Goal: Information Seeking & Learning: Learn about a topic

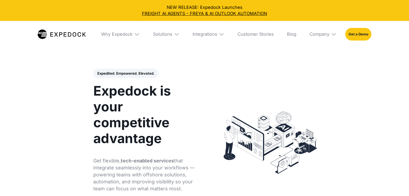
select select
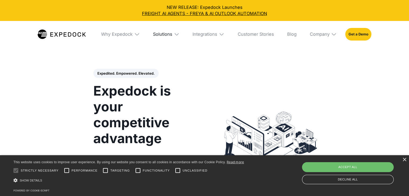
click at [162, 34] on div "Solutions" at bounding box center [162, 33] width 19 height 5
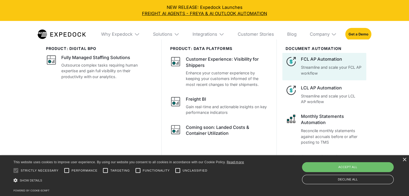
scroll to position [18, 0]
click at [324, 66] on p "Streamline and scale your FCL AP workflow" at bounding box center [332, 70] width 62 height 12
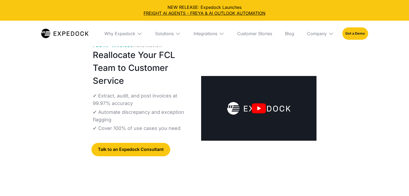
select select
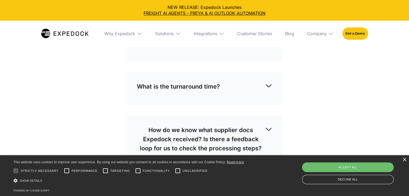
scroll to position [1867, 0]
